Goal: Transaction & Acquisition: Download file/media

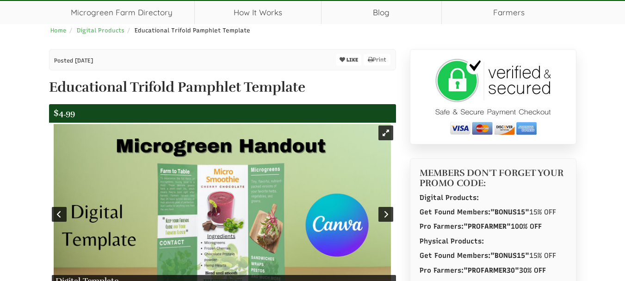
scroll to position [154, 0]
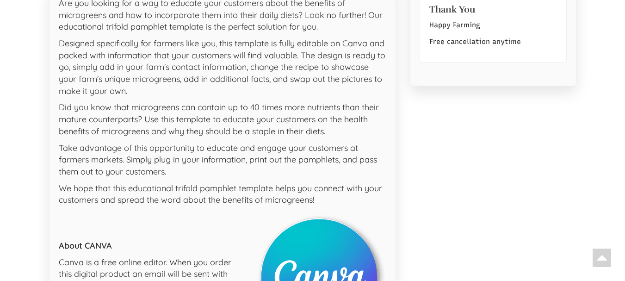
select select "Language Translate Widget"
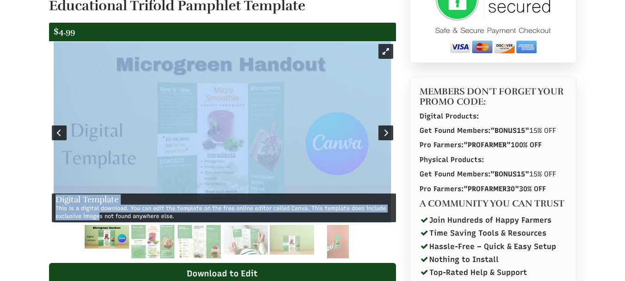
drag, startPoint x: 336, startPoint y: 209, endPoint x: 362, endPoint y: 176, distance: 42.5
click at [362, 176] on div "Digital Template This is a digital download. You can edit the template on the f…" at bounding box center [222, 133] width 347 height 184
click at [354, 171] on img at bounding box center [222, 133] width 337 height 180
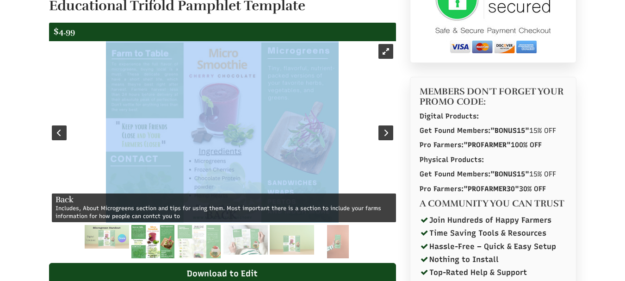
click at [361, 161] on div at bounding box center [222, 133] width 347 height 184
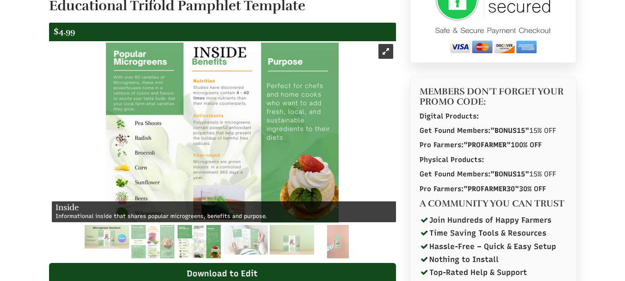
click at [408, 159] on div "MEMBERS DON'T FORGET YOUR PROMO CODE: Digital Products: Get Found Members: "BON…" at bounding box center [493, 184] width 180 height 433
click at [63, 137] on div at bounding box center [59, 132] width 15 height 15
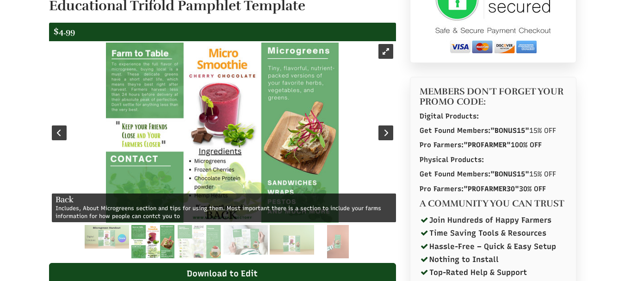
click at [63, 137] on div at bounding box center [59, 132] width 15 height 15
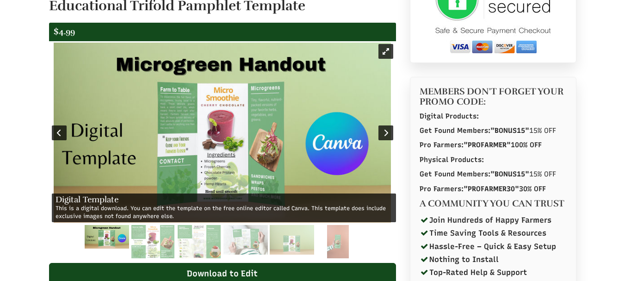
click at [384, 133] on div at bounding box center [385, 132] width 15 height 15
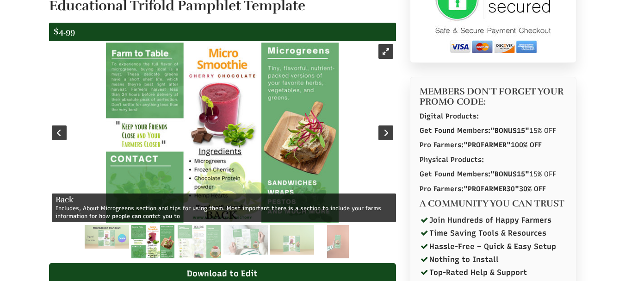
click at [383, 134] on div at bounding box center [385, 132] width 15 height 15
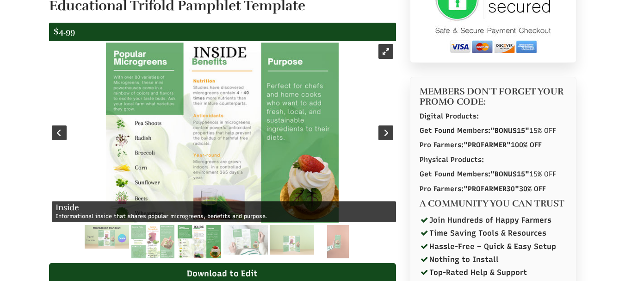
click at [382, 135] on div at bounding box center [385, 132] width 15 height 15
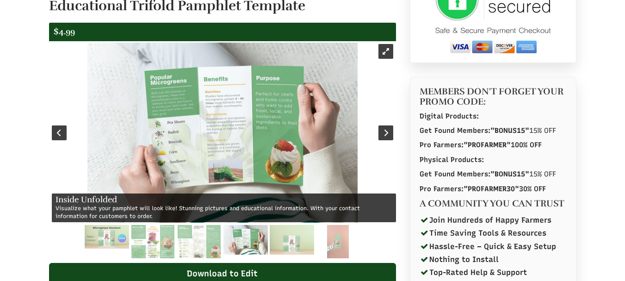
click at [387, 136] on div at bounding box center [385, 132] width 15 height 15
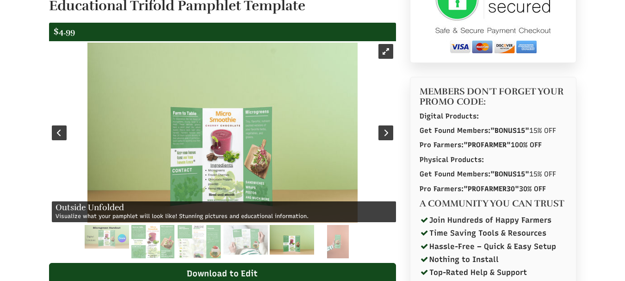
click at [385, 136] on div at bounding box center [385, 132] width 15 height 15
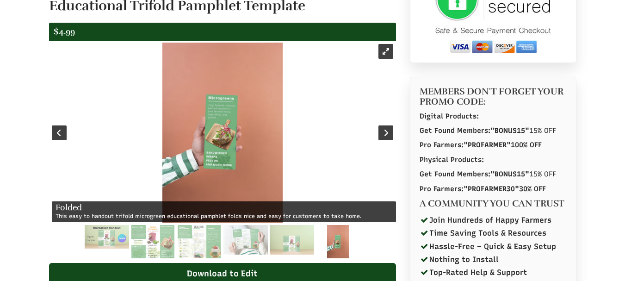
click at [385, 136] on div at bounding box center [385, 132] width 15 height 15
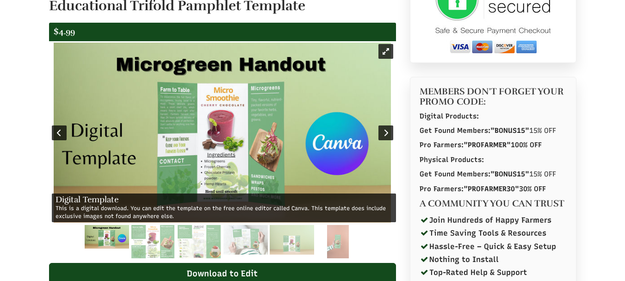
click at [389, 138] on div at bounding box center [385, 132] width 15 height 15
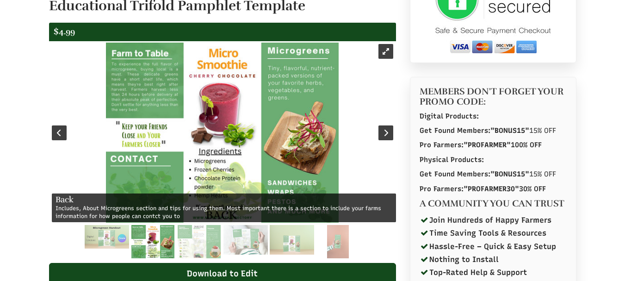
click at [56, 132] on div at bounding box center [59, 132] width 15 height 15
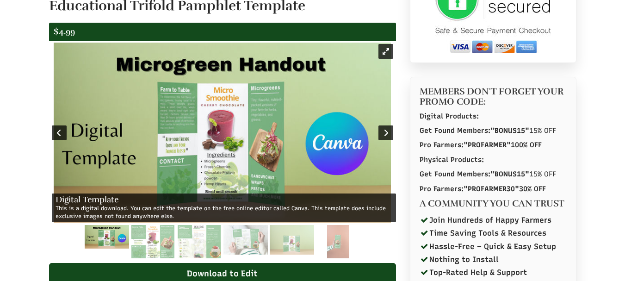
click at [381, 130] on div at bounding box center [385, 132] width 15 height 15
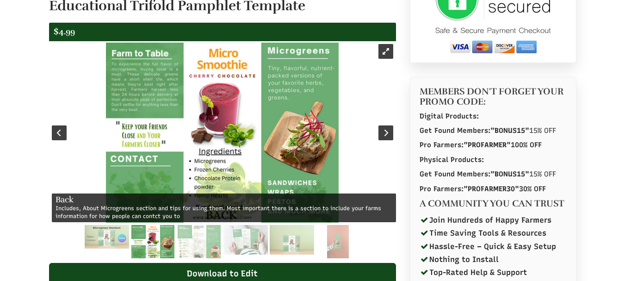
click at [384, 135] on div at bounding box center [385, 132] width 15 height 15
